Goal: Task Accomplishment & Management: Use online tool/utility

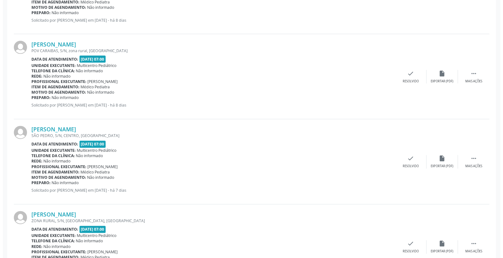
scroll to position [489, 0]
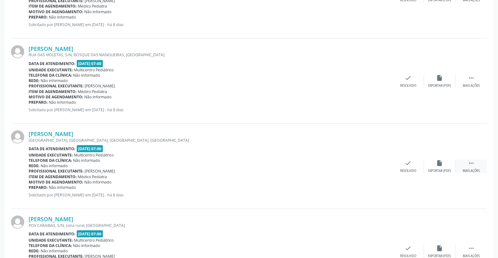
click at [469, 162] on icon "" at bounding box center [471, 163] width 7 height 7
click at [379, 164] on icon "print" at bounding box center [376, 163] width 7 height 7
click at [309, 162] on div "check Resolvido" at bounding box center [313, 167] width 31 height 14
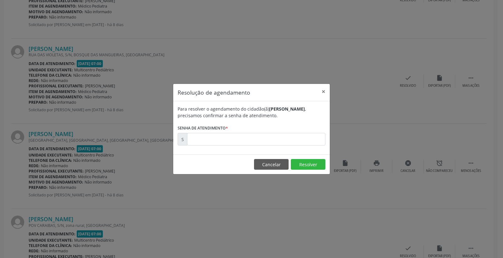
click at [255, 146] on div "Para resolver o agendamento do cidadão(ã) [PERSON_NAME] , precisamos confirmar …" at bounding box center [251, 127] width 157 height 53
click at [259, 143] on input "text" at bounding box center [256, 139] width 138 height 13
type input "00174369"
click at [303, 163] on button "Resolver" at bounding box center [308, 164] width 35 height 11
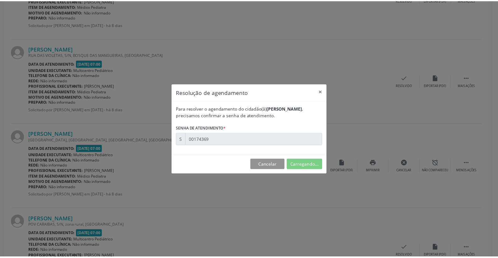
scroll to position [0, 0]
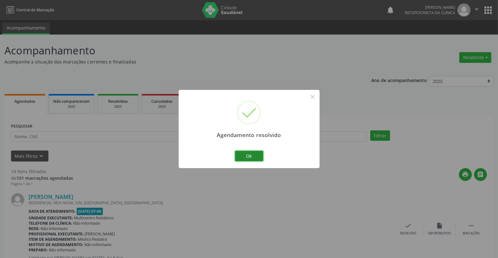
click at [255, 152] on button "Ok" at bounding box center [249, 156] width 28 height 11
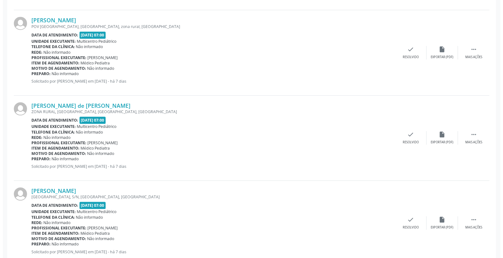
scroll to position [873, 0]
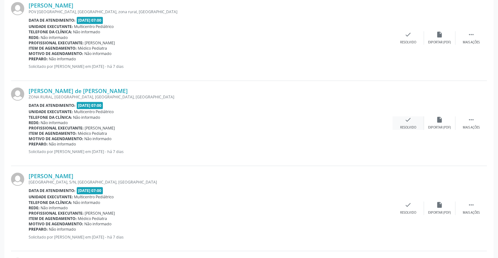
click at [416, 117] on div "check Resolvido" at bounding box center [407, 123] width 31 height 14
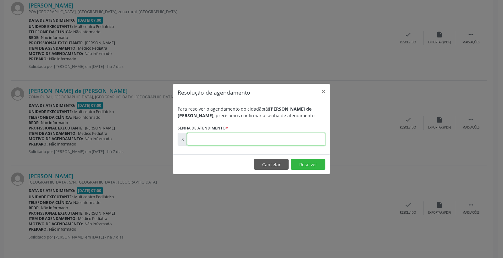
click at [306, 137] on input "text" at bounding box center [256, 139] width 138 height 13
type input "00174422"
click at [307, 168] on button "Resolver" at bounding box center [308, 164] width 35 height 11
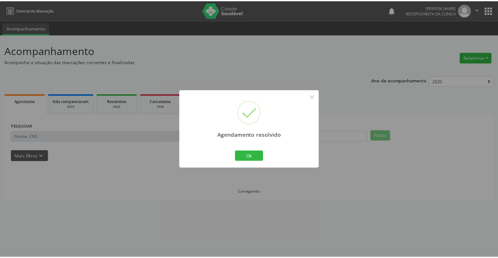
scroll to position [0, 0]
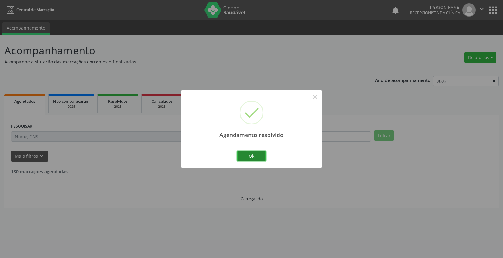
click at [264, 155] on button "Ok" at bounding box center [251, 156] width 28 height 11
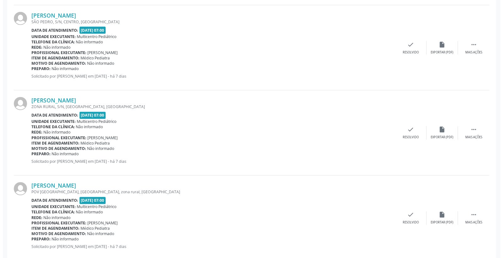
scroll to position [733, 0]
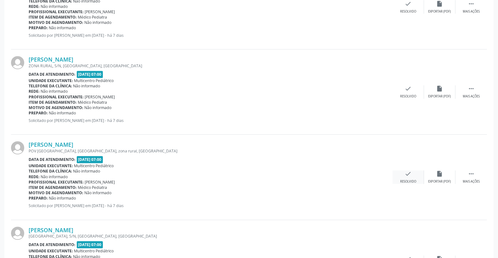
click at [404, 180] on div "Resolvido" at bounding box center [408, 182] width 16 height 4
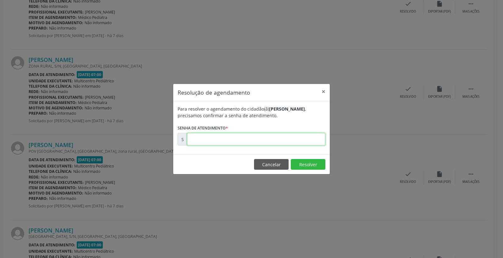
click at [309, 142] on input "text" at bounding box center [256, 139] width 138 height 13
click at [306, 160] on button "Resolver" at bounding box center [308, 164] width 35 height 11
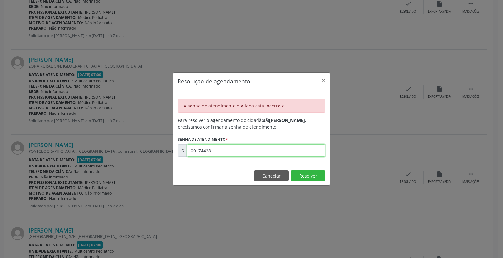
click at [249, 150] on input "00174428" at bounding box center [256, 150] width 138 height 13
type input "00174420"
click at [310, 174] on button "Resolver" at bounding box center [308, 175] width 35 height 11
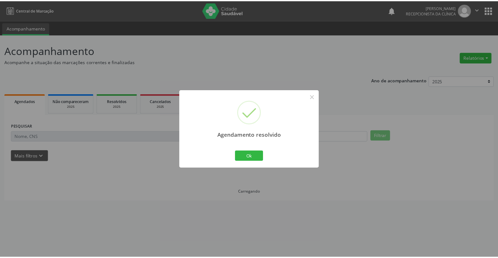
scroll to position [0, 0]
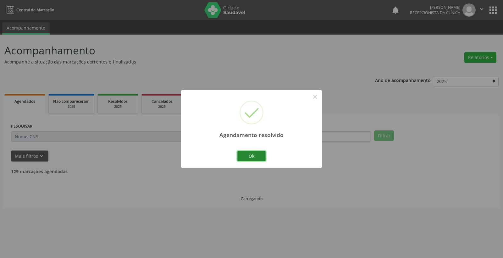
click at [260, 158] on button "Ok" at bounding box center [251, 156] width 28 height 11
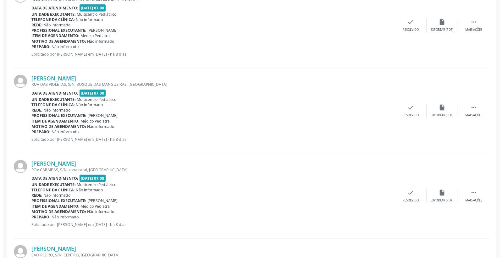
scroll to position [461, 0]
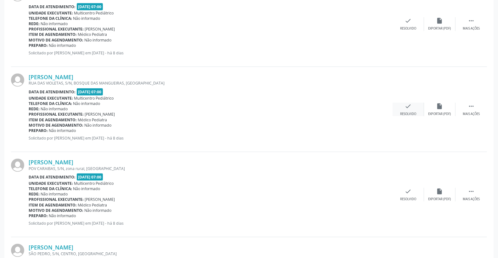
click at [407, 107] on icon "check" at bounding box center [408, 106] width 7 height 7
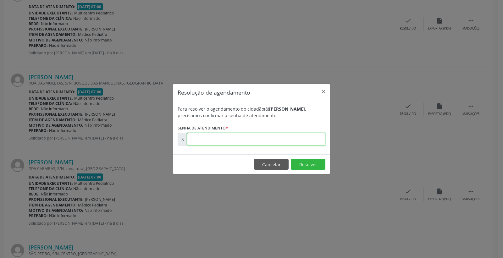
click at [305, 142] on input "text" at bounding box center [256, 139] width 138 height 13
type input "00174320"
click at [312, 163] on button "Resolver" at bounding box center [308, 164] width 35 height 11
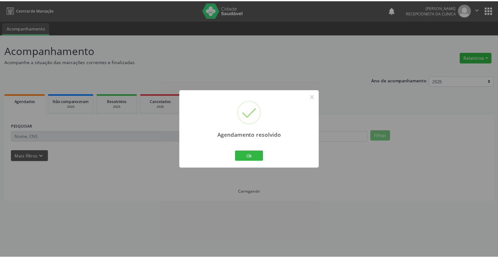
scroll to position [0, 0]
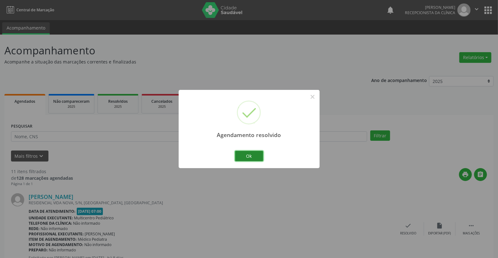
click at [256, 156] on button "Ok" at bounding box center [249, 156] width 28 height 11
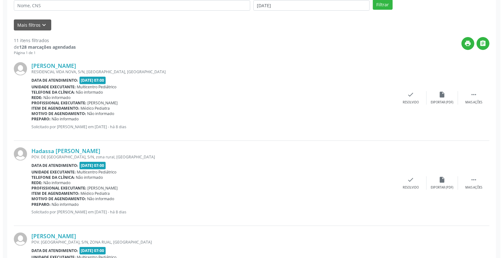
scroll to position [105, 0]
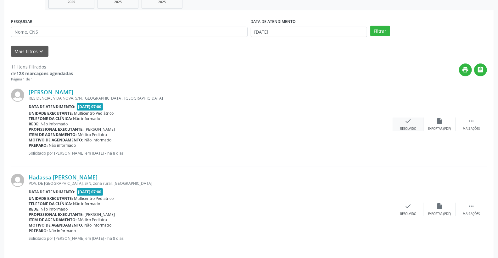
click at [415, 122] on div "check Resolvido" at bounding box center [407, 125] width 31 height 14
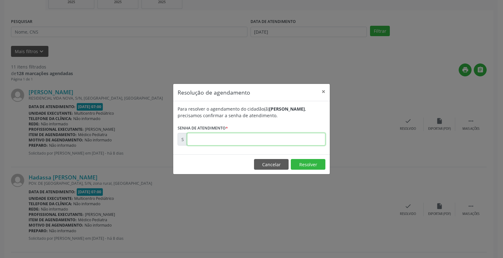
click at [306, 142] on input "text" at bounding box center [256, 139] width 138 height 13
type input "00174236"
click at [303, 166] on button "Resolver" at bounding box center [308, 164] width 35 height 11
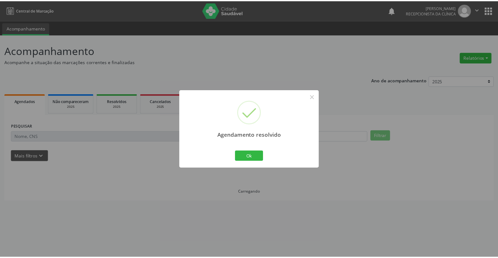
scroll to position [0, 0]
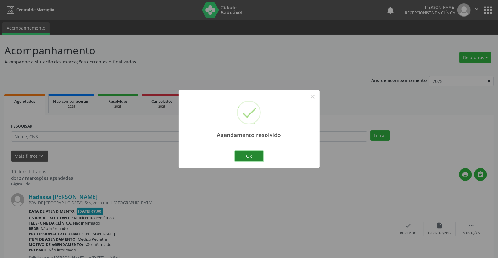
click at [256, 155] on button "Ok" at bounding box center [249, 156] width 28 height 11
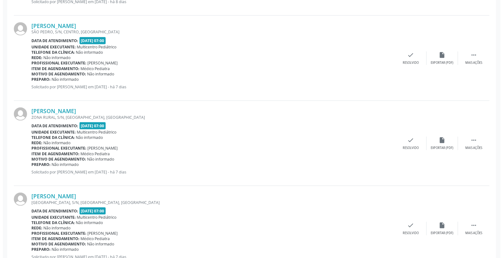
scroll to position [512, 0]
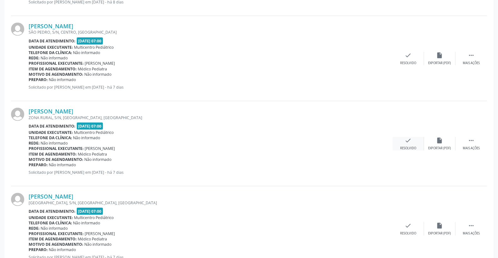
click at [410, 141] on icon "check" at bounding box center [408, 140] width 7 height 7
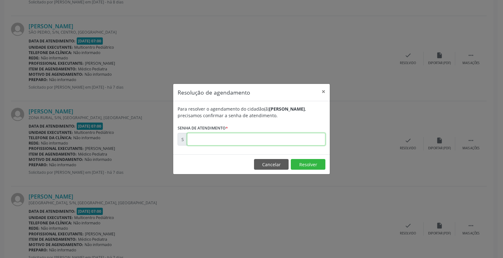
click at [310, 137] on input "text" at bounding box center [256, 139] width 138 height 13
type input "00174414"
click at [302, 165] on button "Resolver" at bounding box center [308, 164] width 35 height 11
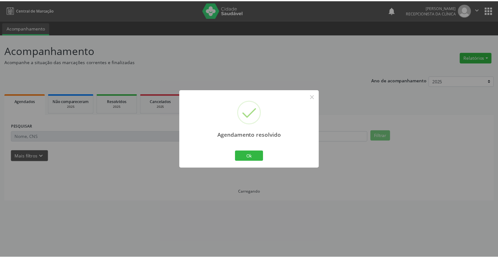
scroll to position [0, 0]
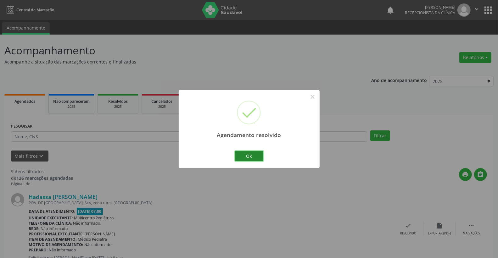
click at [254, 153] on button "Ok" at bounding box center [249, 156] width 28 height 11
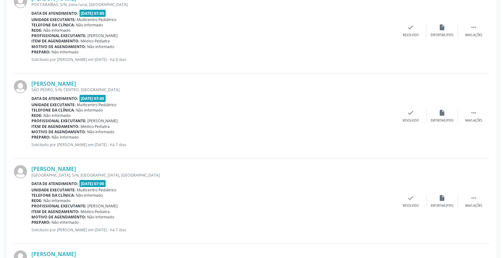
scroll to position [524, 0]
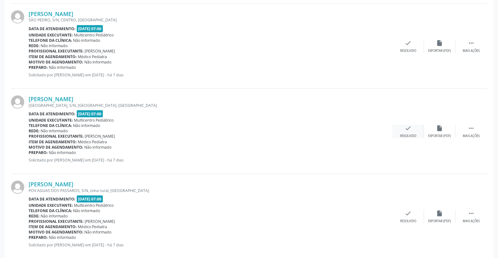
click at [407, 127] on icon "check" at bounding box center [408, 128] width 7 height 7
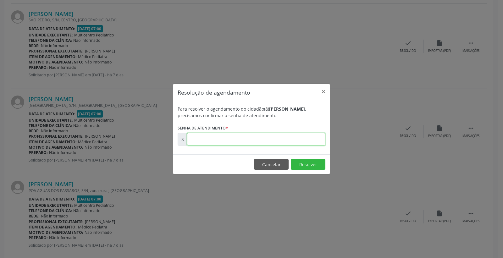
click at [297, 136] on input "text" at bounding box center [256, 139] width 138 height 13
type input "00174424"
click at [310, 163] on button "Resolver" at bounding box center [308, 164] width 35 height 11
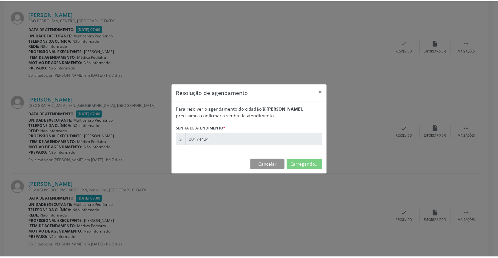
scroll to position [0, 0]
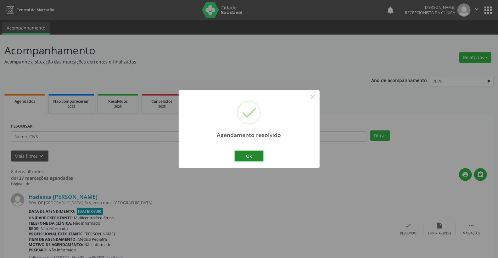
click at [248, 152] on button "Ok" at bounding box center [249, 156] width 28 height 11
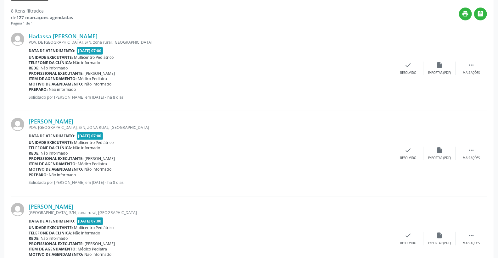
scroll to position [174, 0]
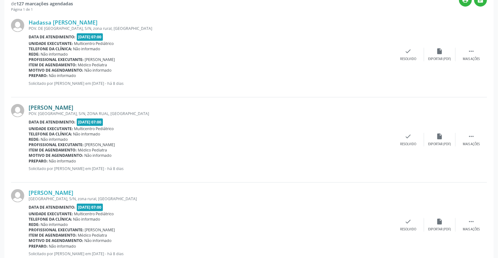
click at [73, 107] on link "[PERSON_NAME]" at bounding box center [51, 107] width 45 height 7
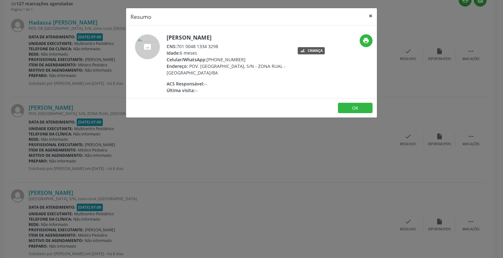
click at [371, 16] on button "×" at bounding box center [370, 15] width 13 height 15
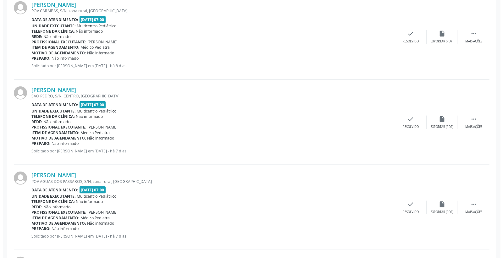
scroll to position [524, 0]
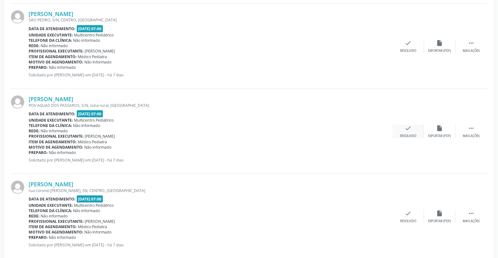
click at [401, 127] on div "check Resolvido" at bounding box center [407, 132] width 31 height 14
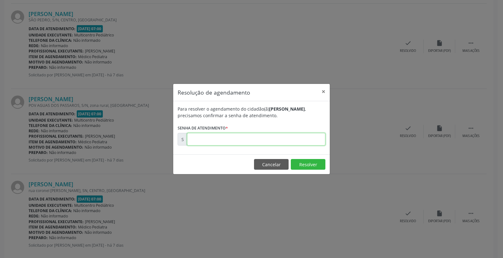
click at [304, 136] on input "text" at bounding box center [256, 139] width 138 height 13
type input "00174432"
click at [302, 167] on button "Resolver" at bounding box center [308, 164] width 35 height 11
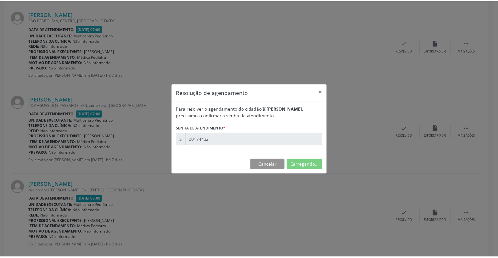
scroll to position [0, 0]
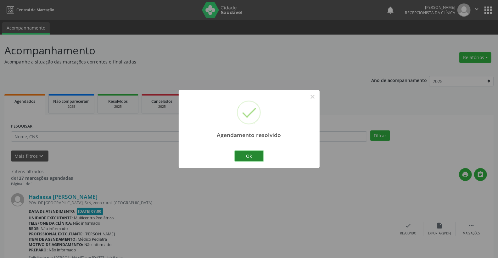
click at [241, 157] on button "Ok" at bounding box center [249, 156] width 28 height 11
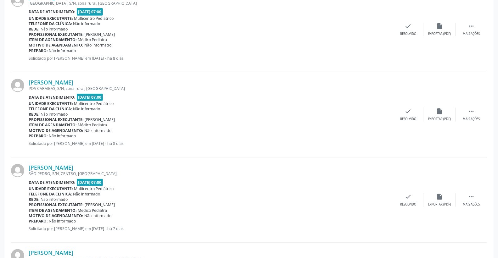
scroll to position [361, 0]
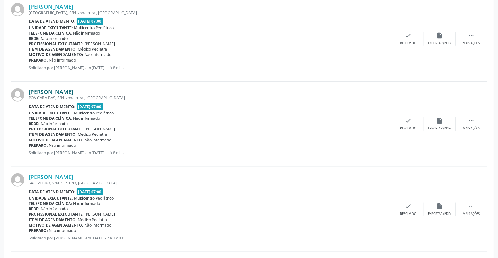
click at [71, 90] on link "[PERSON_NAME]" at bounding box center [51, 91] width 45 height 7
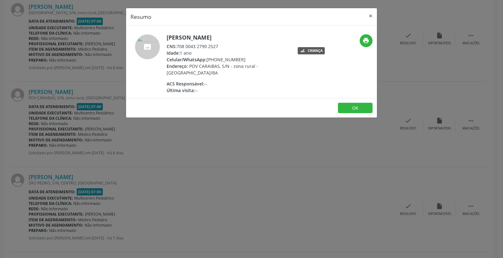
drag, startPoint x: 178, startPoint y: 47, endPoint x: 224, endPoint y: 46, distance: 45.9
click at [224, 46] on div "CNS: 708 0043 2790 2527" at bounding box center [228, 46] width 122 height 7
copy div "708 0043 2790 2527"
click at [370, 14] on button "×" at bounding box center [370, 15] width 13 height 15
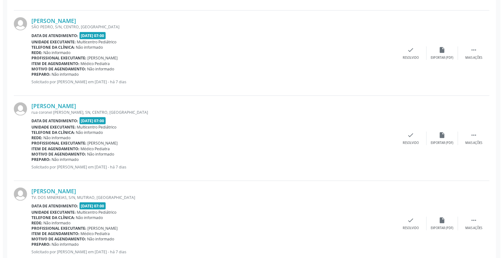
scroll to position [535, 0]
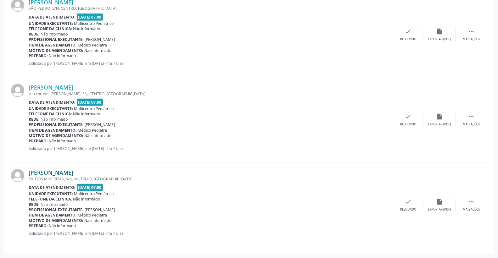
click at [67, 172] on link "[PERSON_NAME]" at bounding box center [51, 172] width 45 height 7
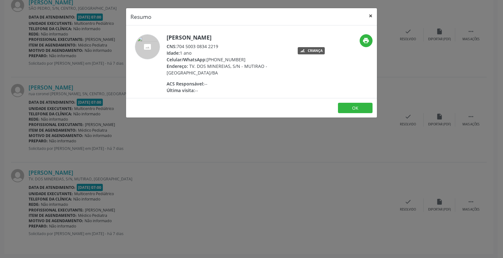
click at [371, 17] on button "×" at bounding box center [370, 15] width 13 height 15
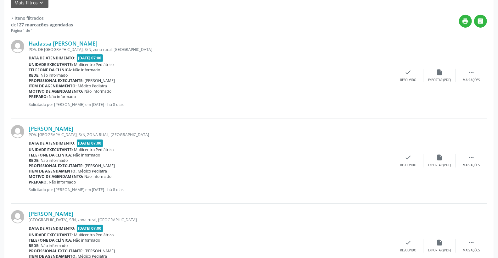
scroll to position [81, 0]
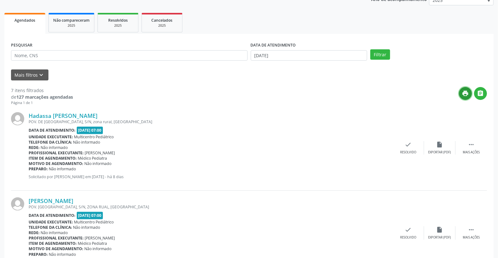
click at [462, 91] on icon "print" at bounding box center [465, 93] width 7 height 7
click at [80, 117] on link "Hadassa [PERSON_NAME]" at bounding box center [63, 115] width 69 height 7
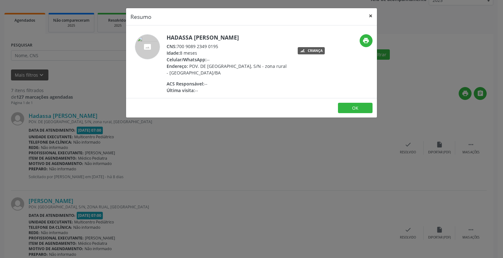
click at [369, 17] on button "×" at bounding box center [370, 15] width 13 height 15
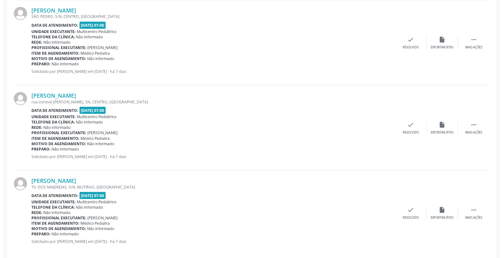
scroll to position [535, 0]
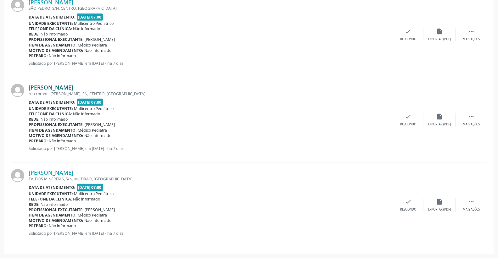
click at [69, 86] on link "[PERSON_NAME]" at bounding box center [51, 87] width 45 height 7
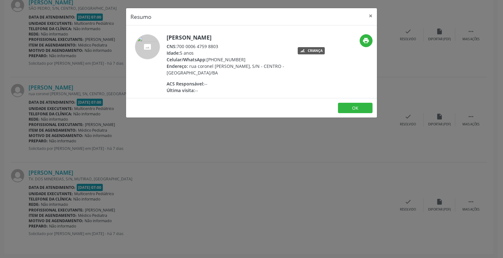
drag, startPoint x: 178, startPoint y: 45, endPoint x: 224, endPoint y: 45, distance: 46.2
click at [224, 45] on div "CNS: 700 0006 4759 8803" at bounding box center [228, 46] width 122 height 7
copy div "700 0006 4759 8803"
click at [368, 15] on button "×" at bounding box center [370, 15] width 13 height 15
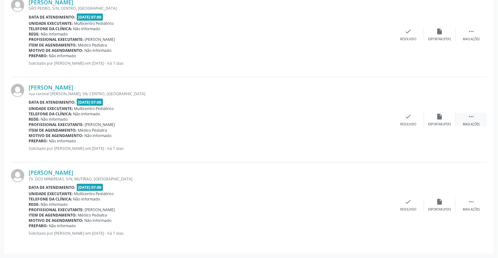
click at [469, 119] on icon "" at bounding box center [471, 116] width 7 height 7
click at [381, 117] on div "print Imprimir" at bounding box center [376, 120] width 31 height 14
click at [318, 117] on div "check Resolvido" at bounding box center [313, 120] width 31 height 14
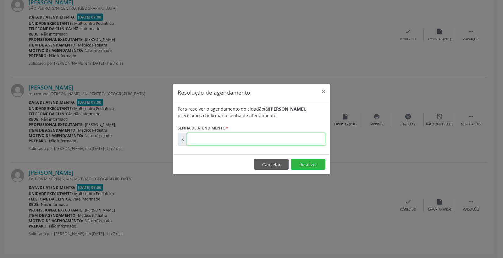
paste input "00174478"
type input "00174478"
click at [299, 163] on button "Resolver" at bounding box center [308, 164] width 35 height 11
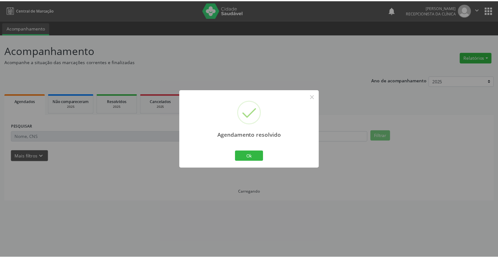
scroll to position [0, 0]
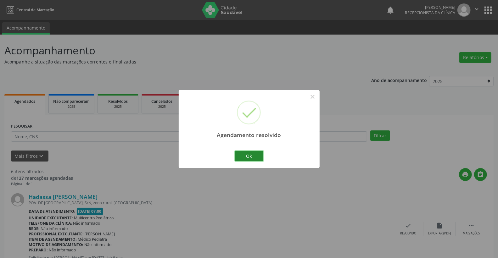
click at [247, 157] on button "Ok" at bounding box center [249, 156] width 28 height 11
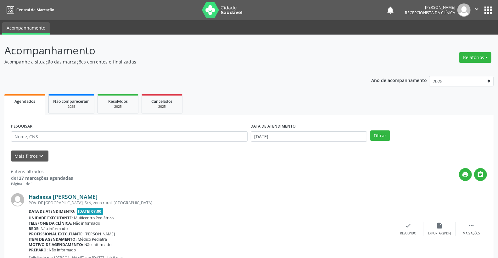
click at [69, 196] on link "Hadassa [PERSON_NAME]" at bounding box center [63, 196] width 69 height 7
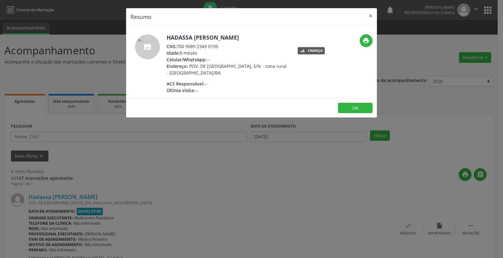
drag, startPoint x: 179, startPoint y: 45, endPoint x: 221, endPoint y: 45, distance: 42.4
click at [221, 45] on div "CNS: 700 9089 2349 0195" at bounding box center [228, 46] width 122 height 7
copy div "700 9089 2349 0195"
click at [369, 15] on button "×" at bounding box center [370, 15] width 13 height 15
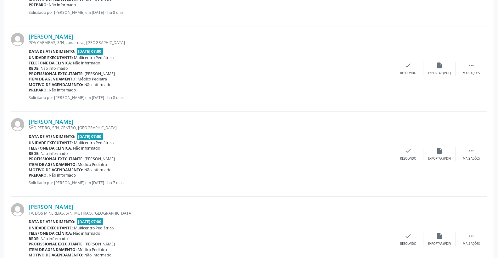
scroll to position [415, 0]
click at [73, 35] on link "[PERSON_NAME]" at bounding box center [51, 37] width 45 height 7
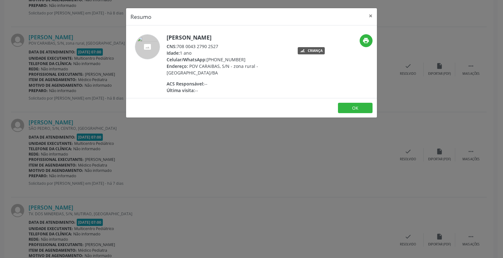
drag, startPoint x: 178, startPoint y: 45, endPoint x: 218, endPoint y: 46, distance: 40.6
click at [218, 46] on div "CNS: 708 0043 2790 2527" at bounding box center [228, 46] width 122 height 7
copy div "708 0043 2790 2527"
click at [371, 17] on button "×" at bounding box center [370, 15] width 13 height 15
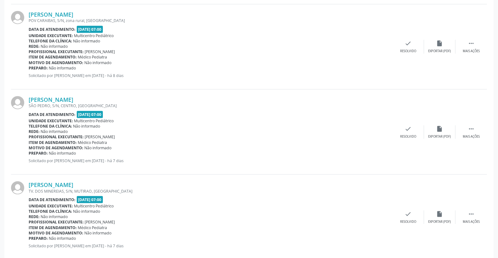
scroll to position [450, 0]
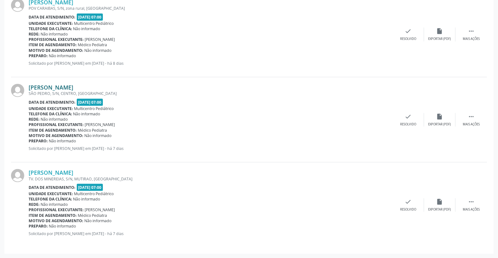
click at [73, 89] on link "[PERSON_NAME]" at bounding box center [51, 87] width 45 height 7
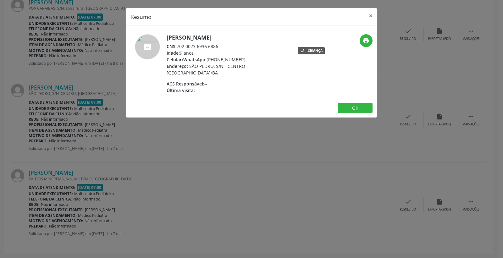
drag, startPoint x: 179, startPoint y: 45, endPoint x: 222, endPoint y: 45, distance: 43.1
click at [224, 45] on div "CNS: 702 0023 6936 6886" at bounding box center [228, 46] width 122 height 7
copy div "702 0023 6936 6886"
drag, startPoint x: 367, startPoint y: 15, endPoint x: 367, endPoint y: 9, distance: 5.3
click at [368, 14] on button "×" at bounding box center [370, 15] width 13 height 15
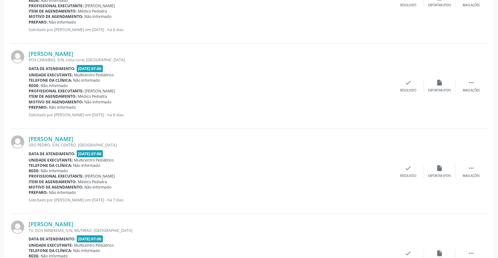
scroll to position [380, 0]
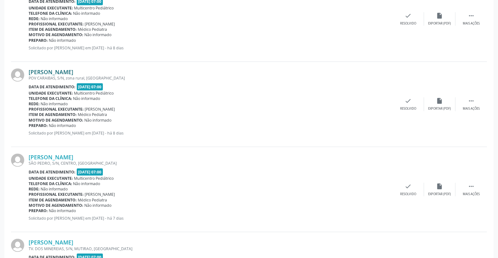
click at [67, 74] on link "[PERSON_NAME]" at bounding box center [51, 72] width 45 height 7
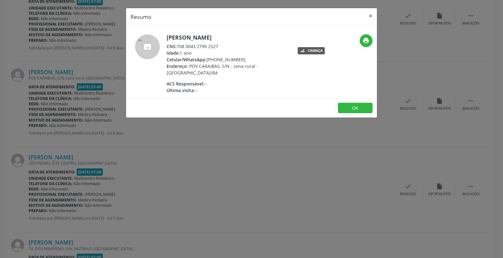
drag, startPoint x: 177, startPoint y: 45, endPoint x: 219, endPoint y: 46, distance: 42.1
click at [219, 46] on div "CNS: 708 0043 2790 2527" at bounding box center [228, 46] width 122 height 7
copy div "708 0043 2790 2527"
click at [372, 11] on button "×" at bounding box center [370, 15] width 13 height 15
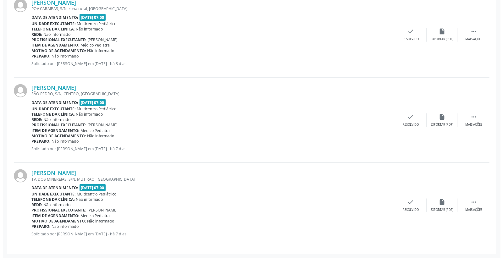
scroll to position [450, 0]
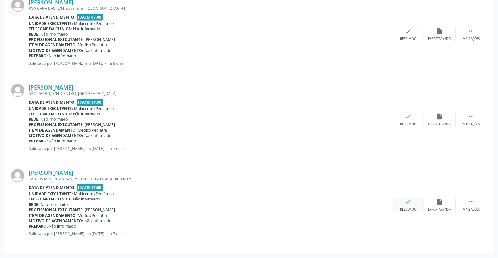
click at [403, 204] on div "check Resolvido" at bounding box center [407, 205] width 31 height 14
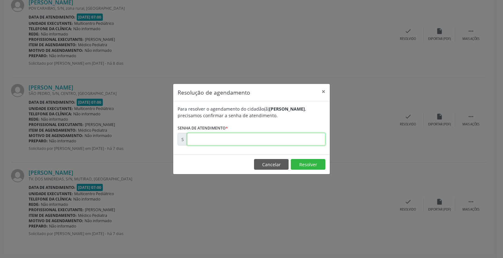
click at [278, 143] on input "text" at bounding box center [256, 139] width 138 height 13
type input "00174481"
click at [311, 169] on button "Resolver" at bounding box center [308, 164] width 35 height 11
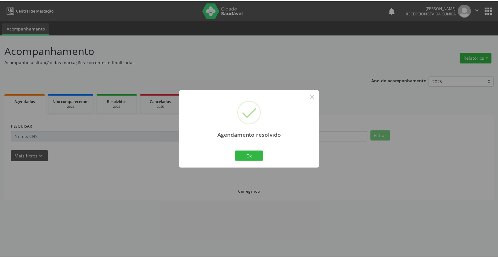
scroll to position [0, 0]
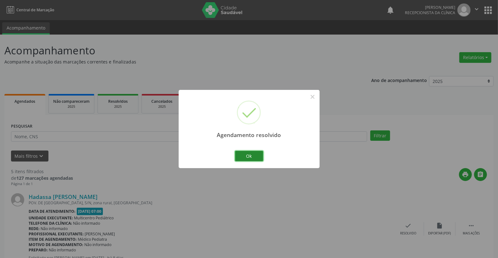
click at [241, 156] on button "Ok" at bounding box center [249, 156] width 28 height 11
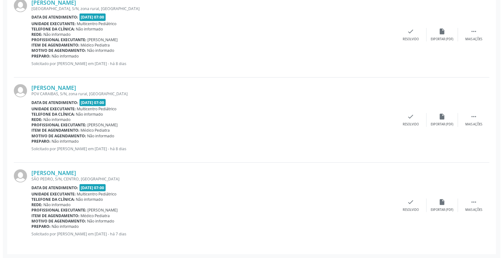
scroll to position [365, 0]
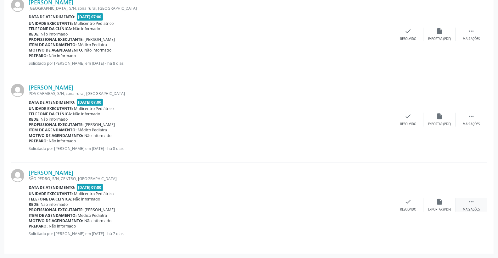
click at [471, 202] on icon "" at bounding box center [471, 201] width 7 height 7
click at [379, 204] on icon "print" at bounding box center [376, 201] width 7 height 7
click at [380, 203] on div "print Imprimir" at bounding box center [376, 205] width 31 height 14
click at [312, 202] on icon "check" at bounding box center [313, 201] width 7 height 7
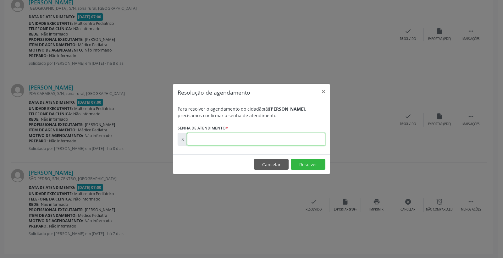
paste input "00174384"
type input "00174384"
click at [307, 164] on button "Resolver" at bounding box center [308, 164] width 35 height 11
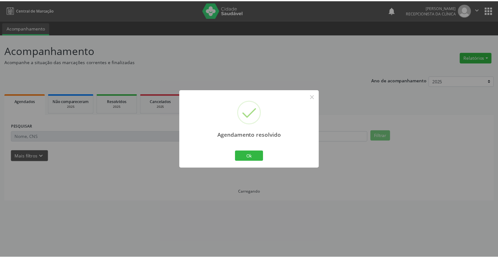
scroll to position [0, 0]
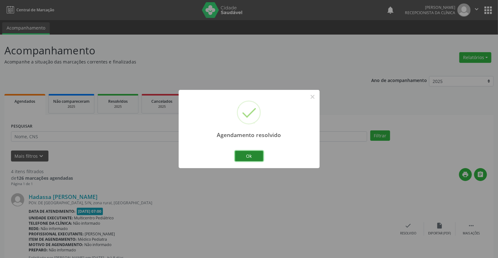
click at [258, 155] on button "Ok" at bounding box center [249, 156] width 28 height 11
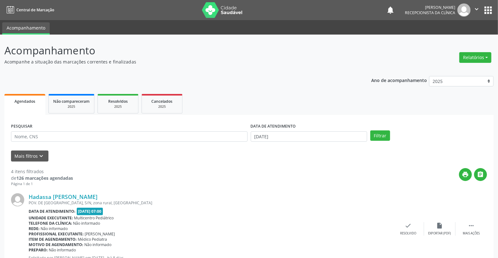
click at [307, 123] on div "DATA DE ATENDIMENTO" at bounding box center [309, 127] width 117 height 10
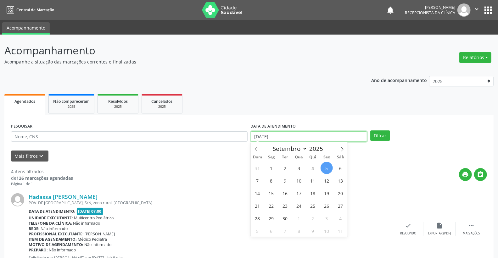
click at [298, 137] on input "[DATE]" at bounding box center [309, 136] width 117 height 11
click at [269, 191] on span "15" at bounding box center [271, 193] width 12 height 12
type input "[DATE]"
click at [269, 191] on span "15" at bounding box center [271, 193] width 12 height 12
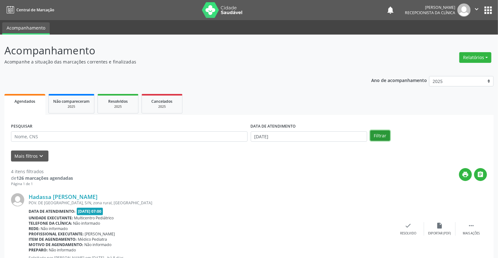
click at [382, 130] on button "Filtrar" at bounding box center [380, 135] width 20 height 11
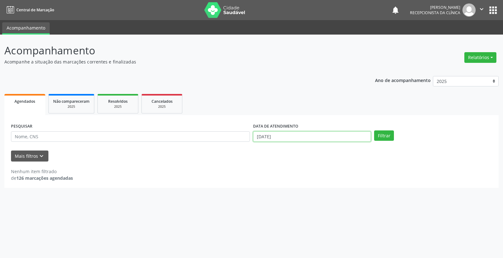
click at [316, 136] on input "[DATE]" at bounding box center [312, 136] width 118 height 11
click at [285, 192] on span "16" at bounding box center [285, 193] width 12 height 12
type input "[DATE]"
click at [285, 192] on span "16" at bounding box center [285, 193] width 12 height 12
click at [383, 138] on button "Filtrar" at bounding box center [384, 135] width 20 height 11
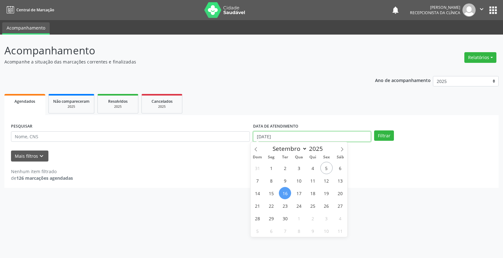
click at [288, 133] on input "[DATE]" at bounding box center [312, 136] width 118 height 11
click at [301, 194] on span "17" at bounding box center [299, 193] width 12 height 12
type input "[DATE]"
click at [301, 194] on span "17" at bounding box center [299, 193] width 12 height 12
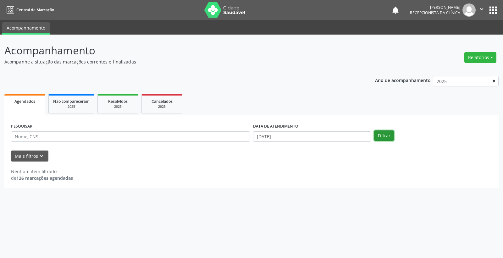
click at [389, 136] on button "Filtrar" at bounding box center [384, 135] width 20 height 11
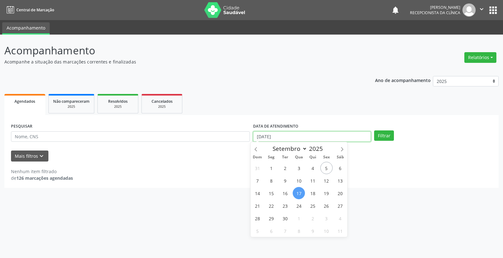
click at [315, 140] on input "[DATE]" at bounding box center [312, 136] width 118 height 11
click at [268, 179] on span "8" at bounding box center [271, 180] width 12 height 12
type input "[DATE]"
click at [268, 179] on div "Nenhum item filtrado de 126 marcações agendadas" at bounding box center [251, 174] width 481 height 13
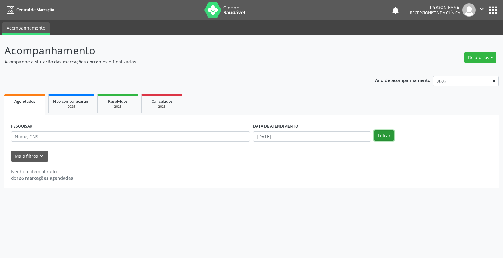
click at [388, 131] on button "Filtrar" at bounding box center [384, 135] width 20 height 11
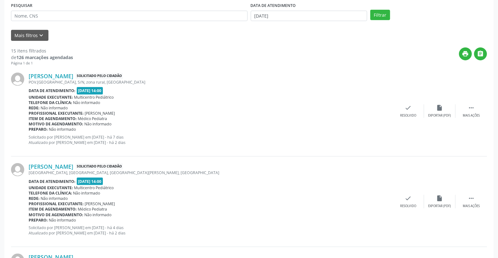
scroll to position [105, 0]
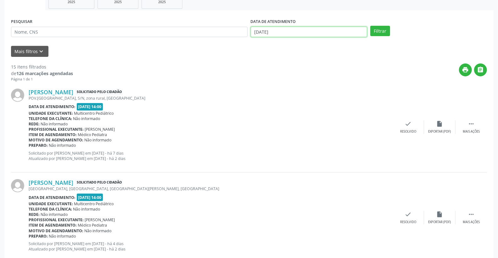
click at [288, 33] on input "[DATE]" at bounding box center [309, 32] width 117 height 11
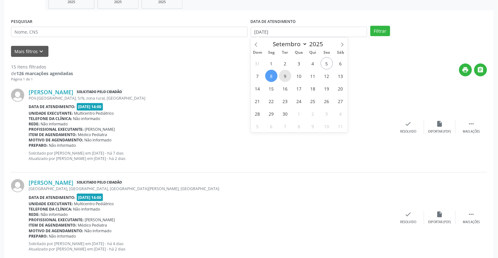
click at [284, 77] on span "9" at bounding box center [285, 76] width 12 height 12
type input "[DATE]"
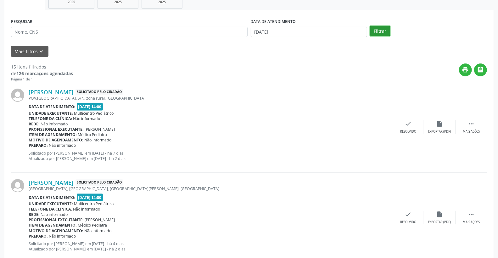
click at [379, 35] on button "Filtrar" at bounding box center [380, 31] width 20 height 11
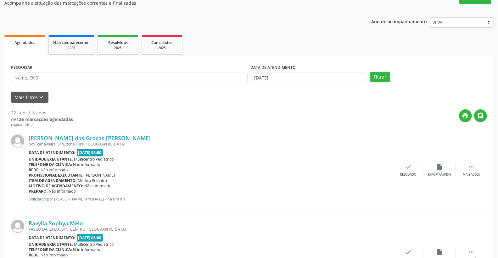
scroll to position [58, 0]
click at [311, 76] on input "[DATE]" at bounding box center [309, 78] width 117 height 11
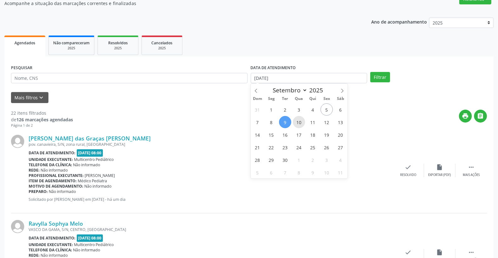
click at [301, 123] on span "10" at bounding box center [299, 122] width 12 height 12
type input "[DATE]"
click at [301, 123] on span "10" at bounding box center [299, 122] width 12 height 12
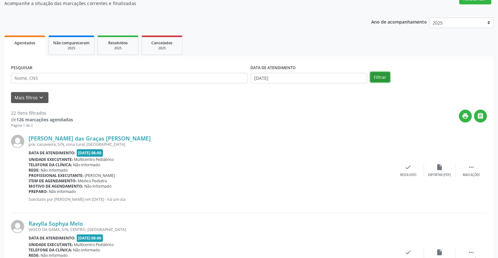
click at [381, 77] on button "Filtrar" at bounding box center [380, 77] width 20 height 11
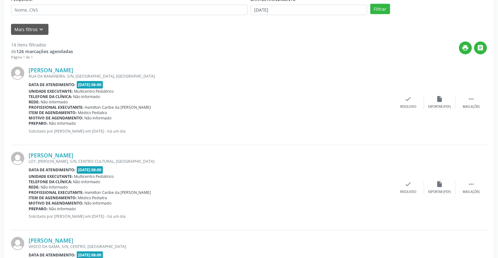
scroll to position [0, 0]
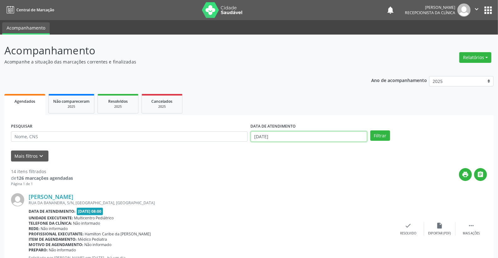
click at [309, 136] on input "[DATE]" at bounding box center [309, 136] width 117 height 11
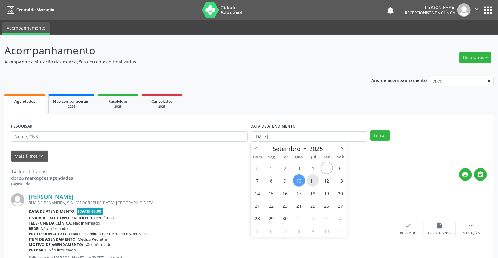
click at [313, 182] on span "11" at bounding box center [313, 180] width 12 height 12
type input "[DATE]"
click at [313, 182] on span "11" at bounding box center [313, 180] width 12 height 12
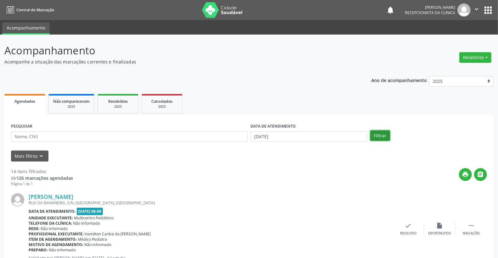
click at [378, 136] on button "Filtrar" at bounding box center [380, 135] width 20 height 11
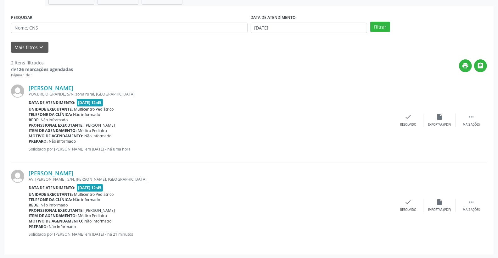
scroll to position [109, 0]
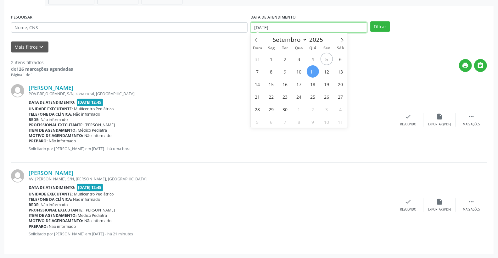
click at [302, 26] on input "[DATE]" at bounding box center [309, 27] width 117 height 11
click at [329, 70] on span "12" at bounding box center [326, 71] width 12 height 12
type input "[DATE]"
click at [329, 70] on span "12" at bounding box center [326, 71] width 12 height 12
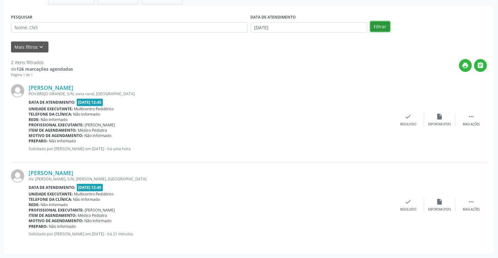
click at [382, 31] on button "Filtrar" at bounding box center [380, 26] width 20 height 11
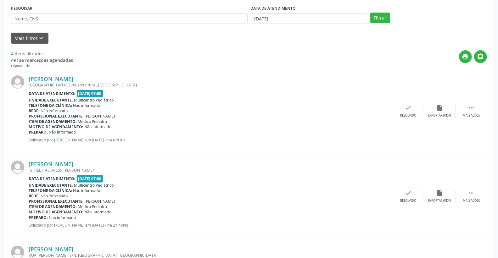
scroll to position [105, 0]
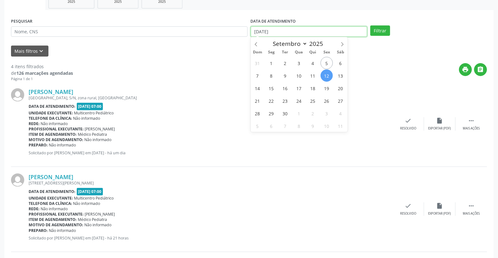
click at [316, 27] on input "[DATE]" at bounding box center [309, 31] width 117 height 11
click at [318, 76] on span "11" at bounding box center [313, 75] width 12 height 12
type input "[DATE]"
click at [318, 76] on span "11" at bounding box center [313, 75] width 12 height 12
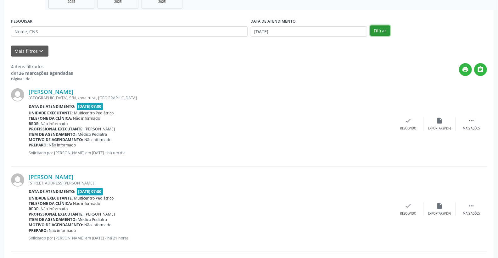
click at [378, 33] on button "Filtrar" at bounding box center [380, 30] width 20 height 11
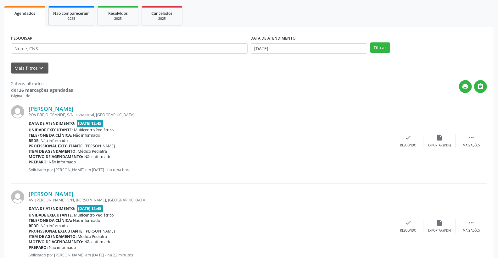
scroll to position [105, 0]
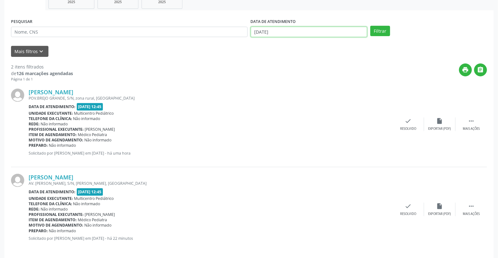
click at [305, 33] on input "[DATE]" at bounding box center [309, 32] width 117 height 11
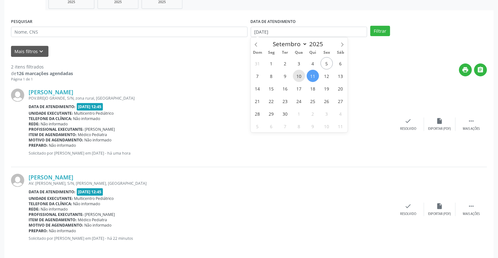
click at [298, 77] on span "10" at bounding box center [299, 76] width 12 height 12
type input "[DATE]"
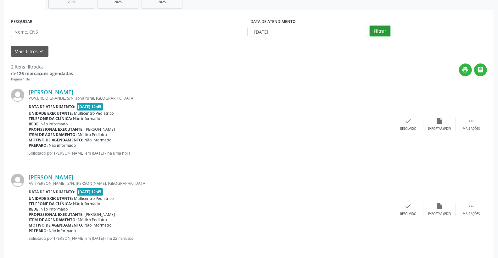
click at [384, 32] on button "Filtrar" at bounding box center [380, 31] width 20 height 11
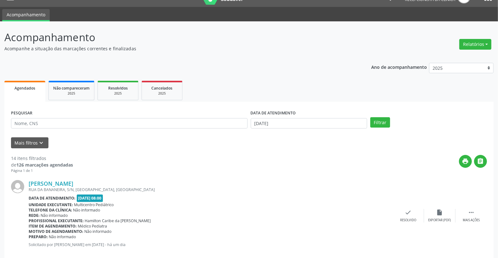
scroll to position [0, 0]
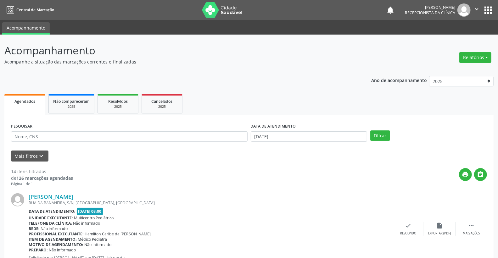
click at [282, 142] on div "DATA DE ATENDIMENTO [DATE]" at bounding box center [309, 134] width 120 height 25
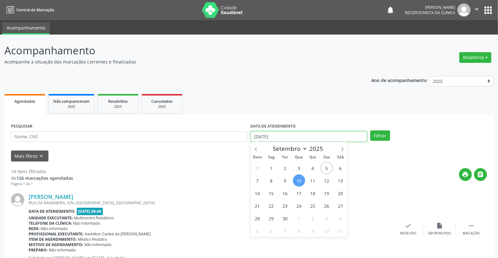
click at [283, 139] on body "Central de Marcação notifications [PERSON_NAME] Recepcionista da clínica  Conf…" at bounding box center [249, 129] width 498 height 258
click at [323, 167] on span "5" at bounding box center [326, 168] width 12 height 12
type input "[DATE]"
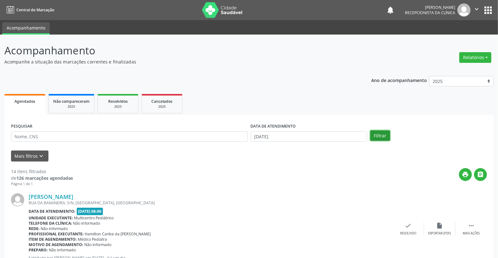
click at [373, 140] on button "Filtrar" at bounding box center [380, 135] width 20 height 11
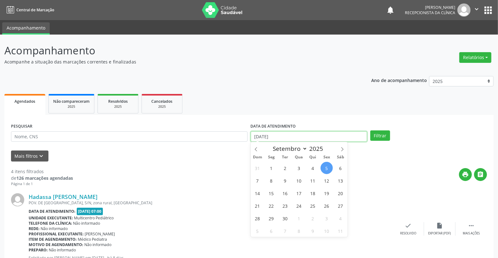
click at [296, 137] on input "[DATE]" at bounding box center [309, 136] width 117 height 11
click at [377, 135] on button "Filtrar" at bounding box center [380, 135] width 20 height 11
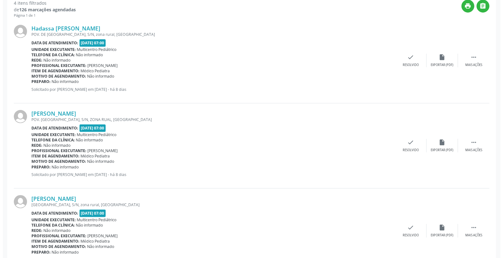
scroll to position [279, 0]
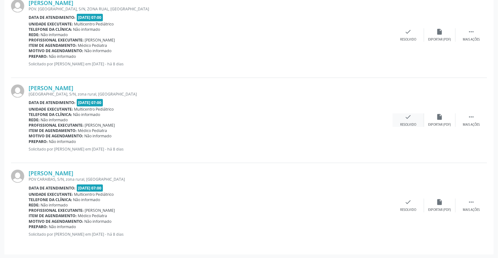
click at [415, 116] on div "check Resolvido" at bounding box center [407, 120] width 31 height 14
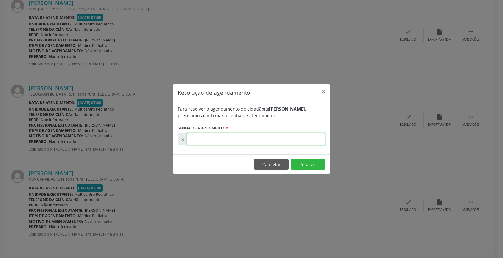
click at [296, 144] on input "text" at bounding box center [256, 139] width 138 height 13
type input "00174312"
click at [310, 165] on button "Resolver" at bounding box center [308, 164] width 35 height 11
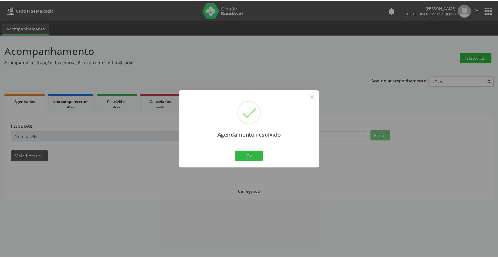
scroll to position [0, 0]
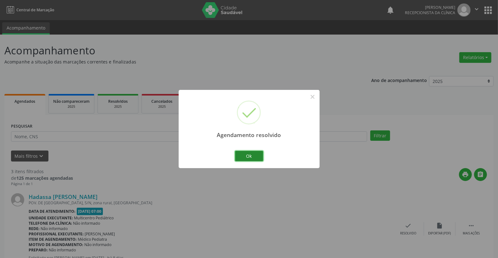
click at [250, 158] on button "Ok" at bounding box center [249, 156] width 28 height 11
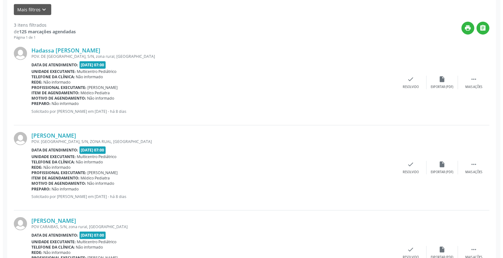
scroll to position [194, 0]
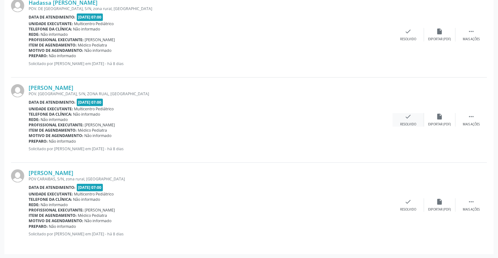
click at [413, 117] on div "check Resolvido" at bounding box center [407, 120] width 31 height 14
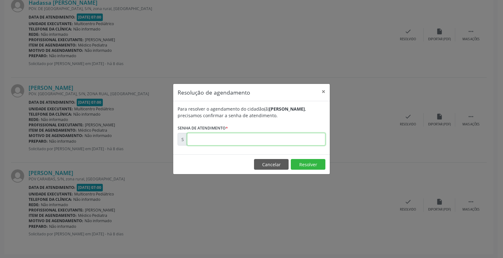
click at [286, 136] on input "text" at bounding box center [256, 139] width 138 height 13
type input "00174311"
click at [302, 166] on button "Resolver" at bounding box center [308, 164] width 35 height 11
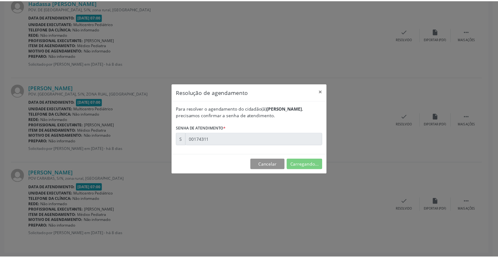
scroll to position [0, 0]
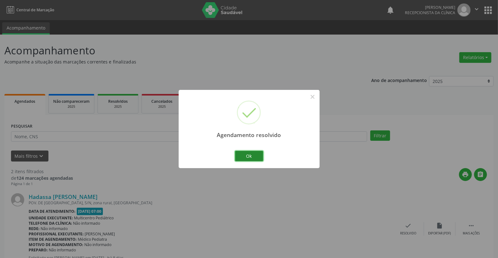
click at [252, 155] on button "Ok" at bounding box center [249, 156] width 28 height 11
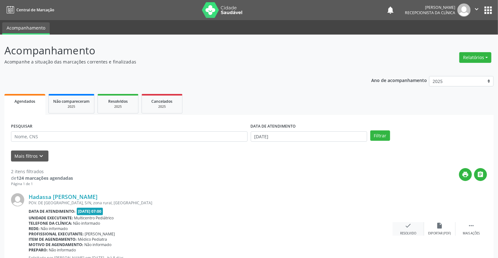
click at [407, 230] on div "check Resolvido" at bounding box center [407, 229] width 31 height 14
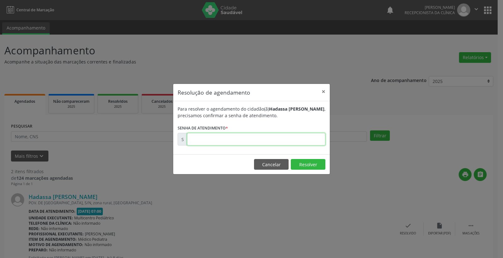
click at [305, 137] on input "text" at bounding box center [256, 139] width 138 height 13
type input "00174310"
click at [307, 163] on button "Resolver" at bounding box center [308, 164] width 35 height 11
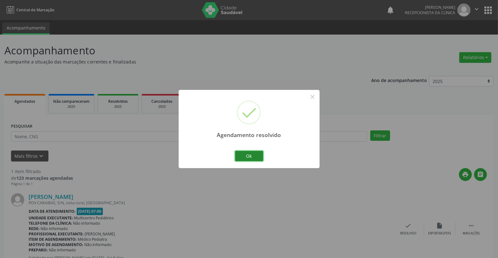
click at [260, 157] on button "Ok" at bounding box center [249, 156] width 28 height 11
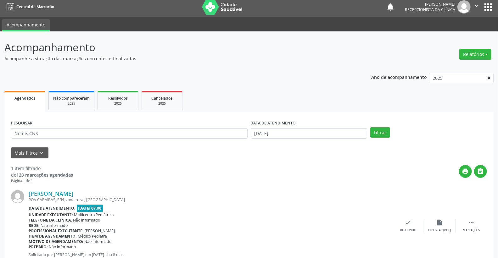
scroll to position [24, 0]
